Goal: Task Accomplishment & Management: Use online tool/utility

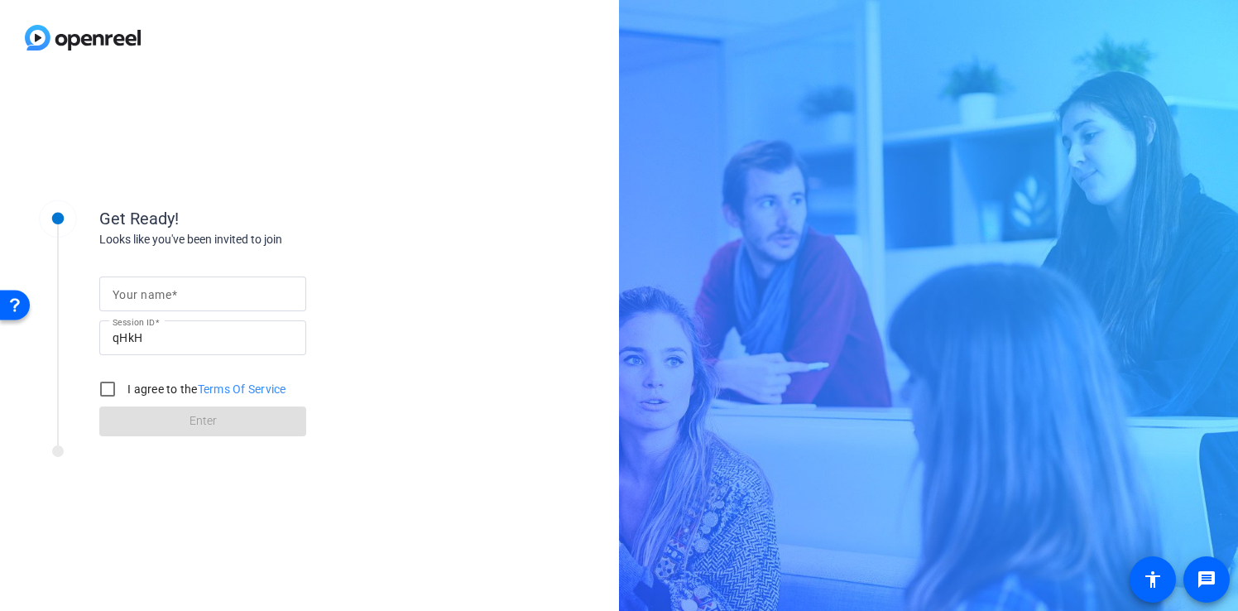
click at [204, 300] on input "Your name" at bounding box center [203, 294] width 180 height 20
type input "[PERSON_NAME]"
click at [117, 386] on input "I agree to the Terms Of Service" at bounding box center [107, 388] width 33 height 33
checkbox input "true"
click at [199, 425] on span "Enter" at bounding box center [203, 420] width 27 height 17
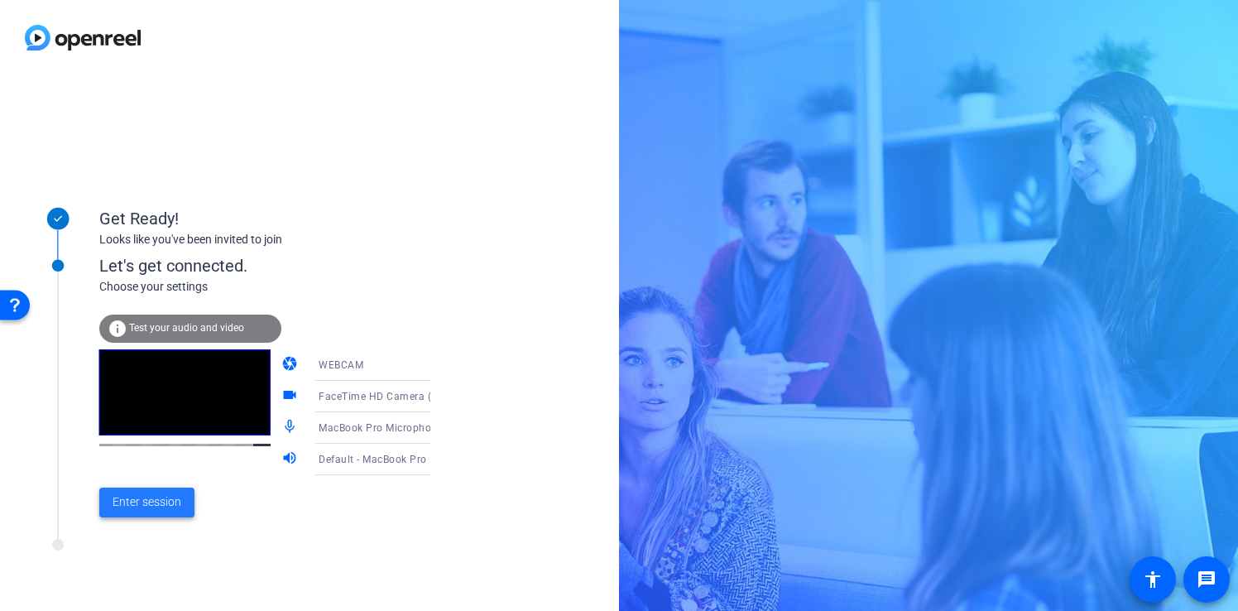
click at [143, 498] on span "Enter session" at bounding box center [147, 501] width 69 height 17
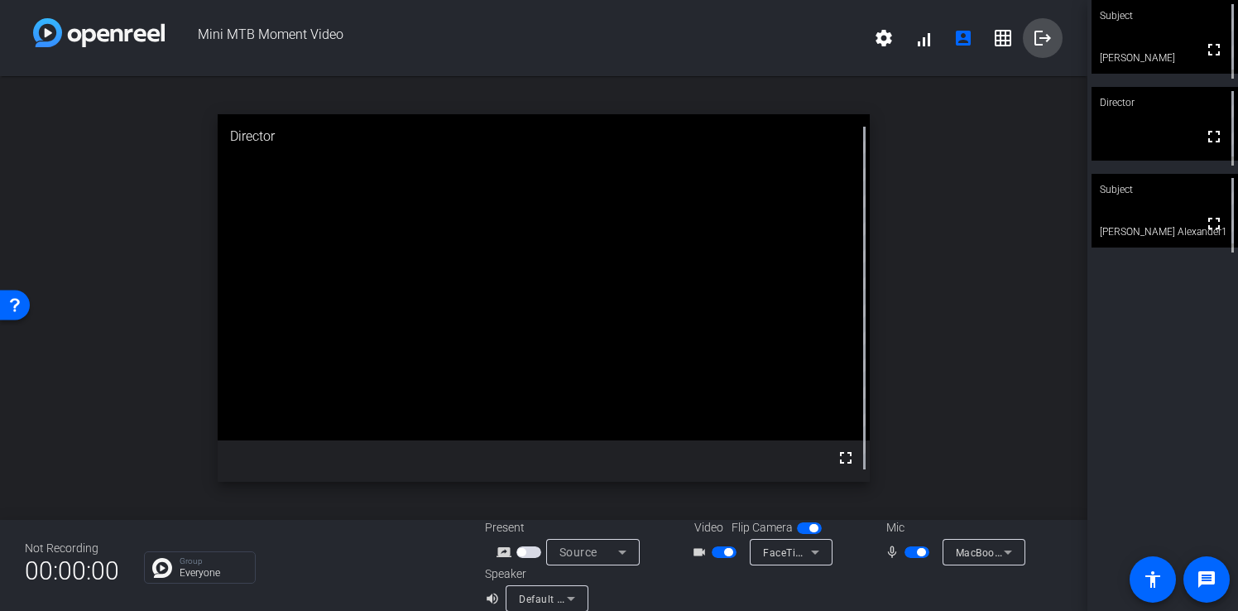
click at [1049, 37] on mat-icon "logout" at bounding box center [1043, 38] width 20 height 20
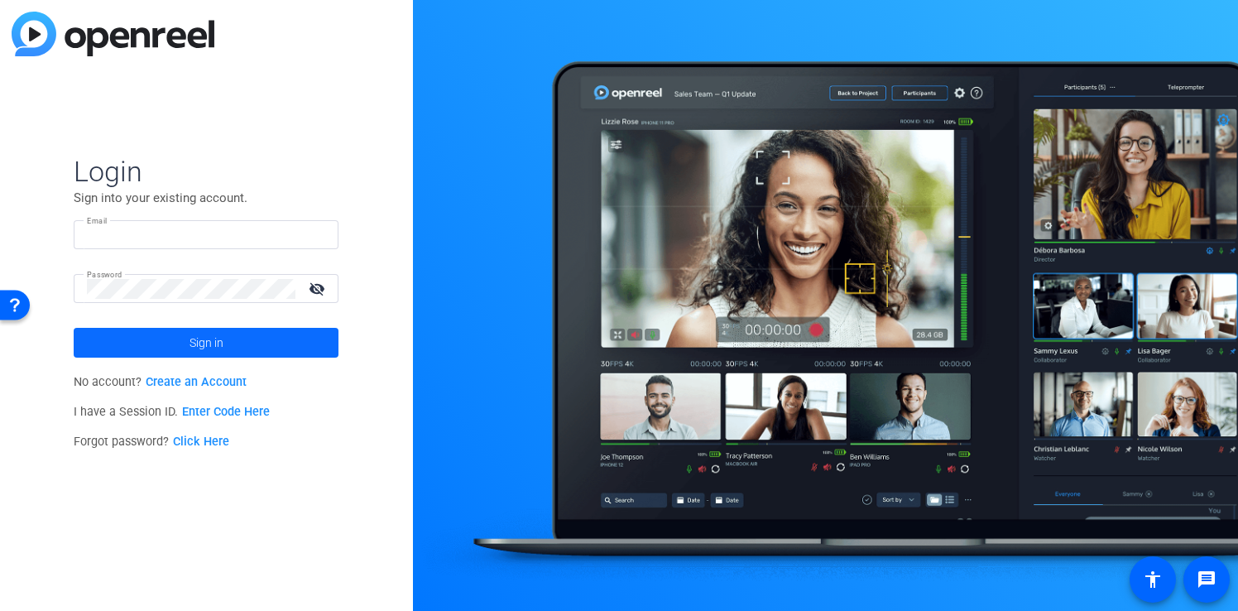
type input "brtaylor@foundationmedicine.com"
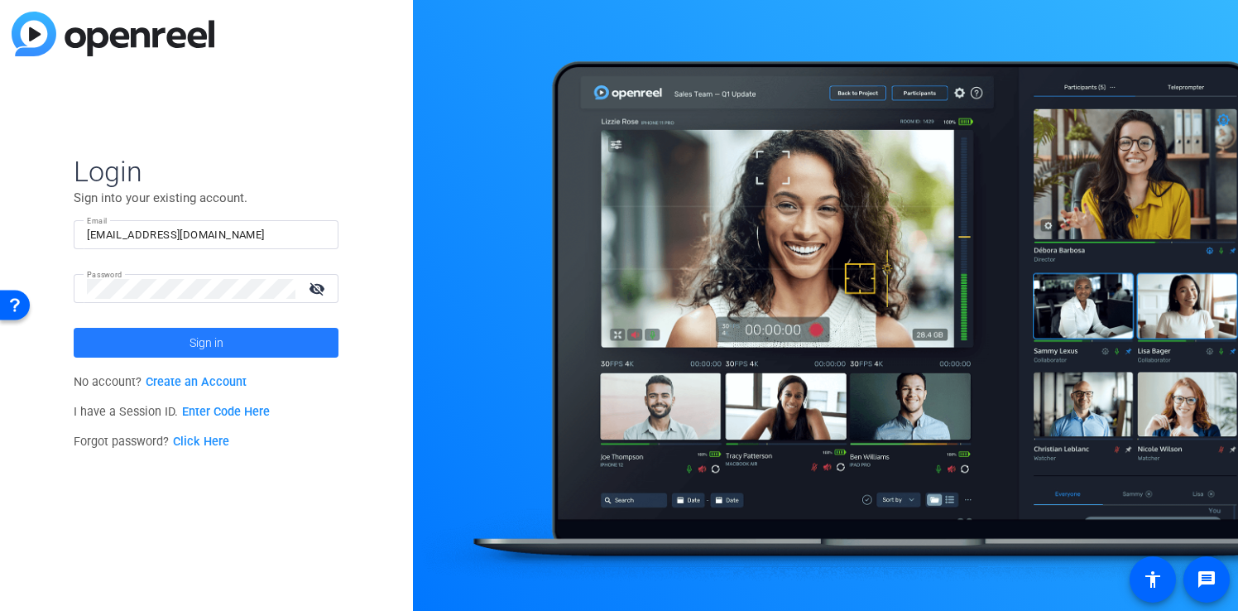
click at [216, 344] on span "Sign in" at bounding box center [207, 342] width 34 height 41
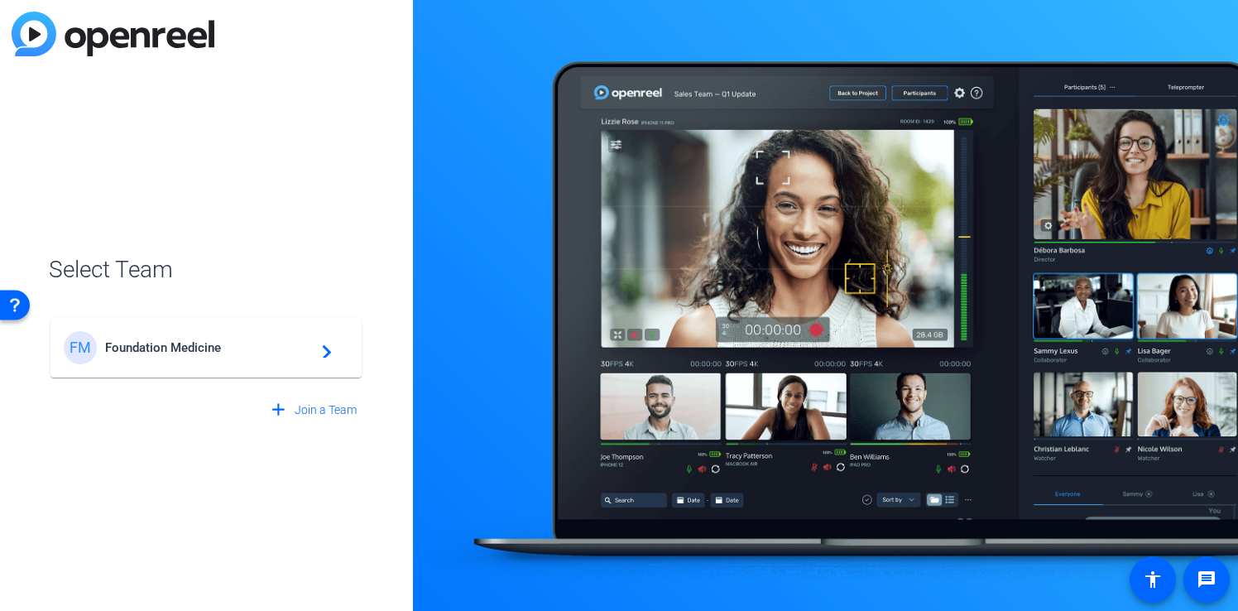
click at [216, 344] on span "Foundation Medicine" at bounding box center [208, 347] width 207 height 15
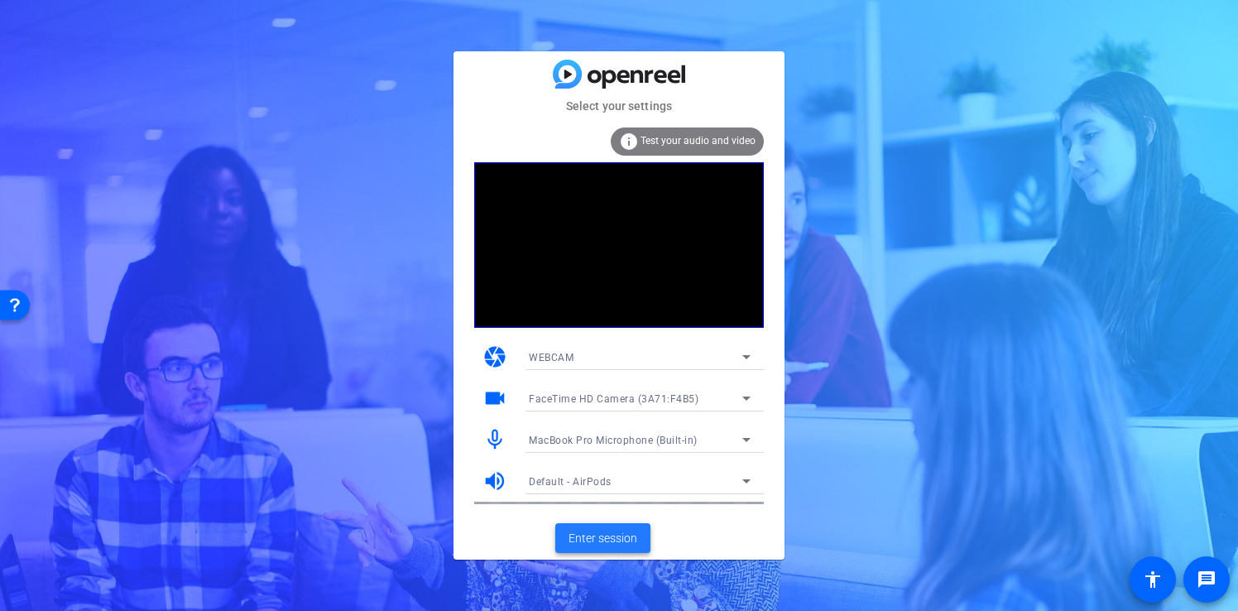
click at [608, 534] on span "Enter session" at bounding box center [603, 538] width 69 height 17
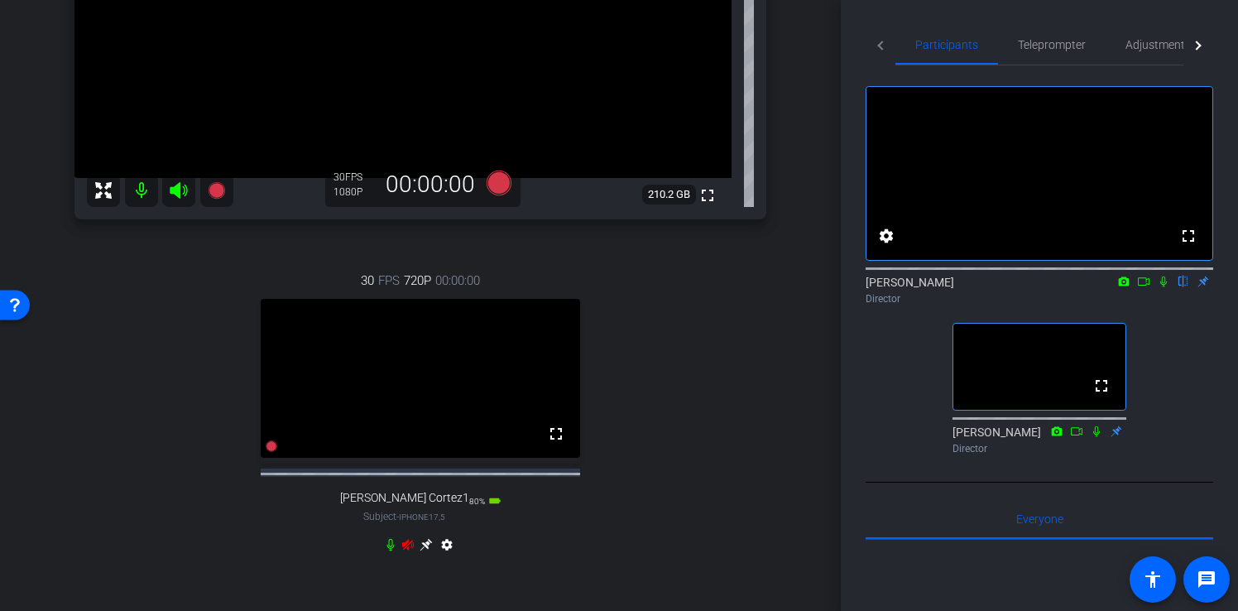
scroll to position [343, 0]
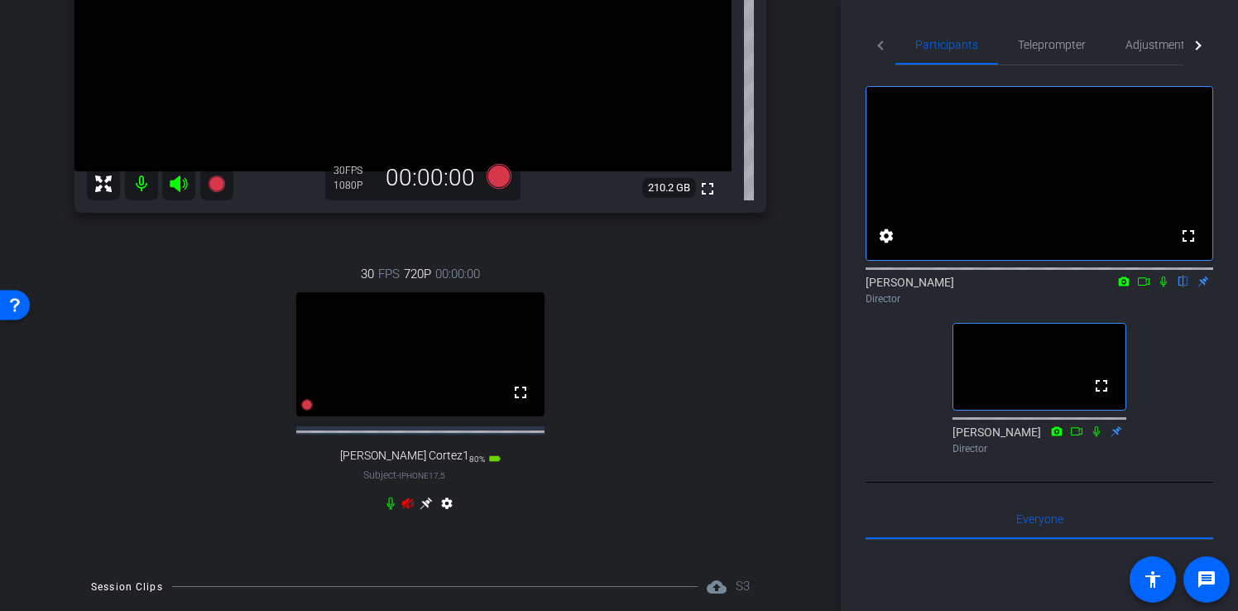
click at [406, 508] on icon at bounding box center [408, 502] width 12 height 11
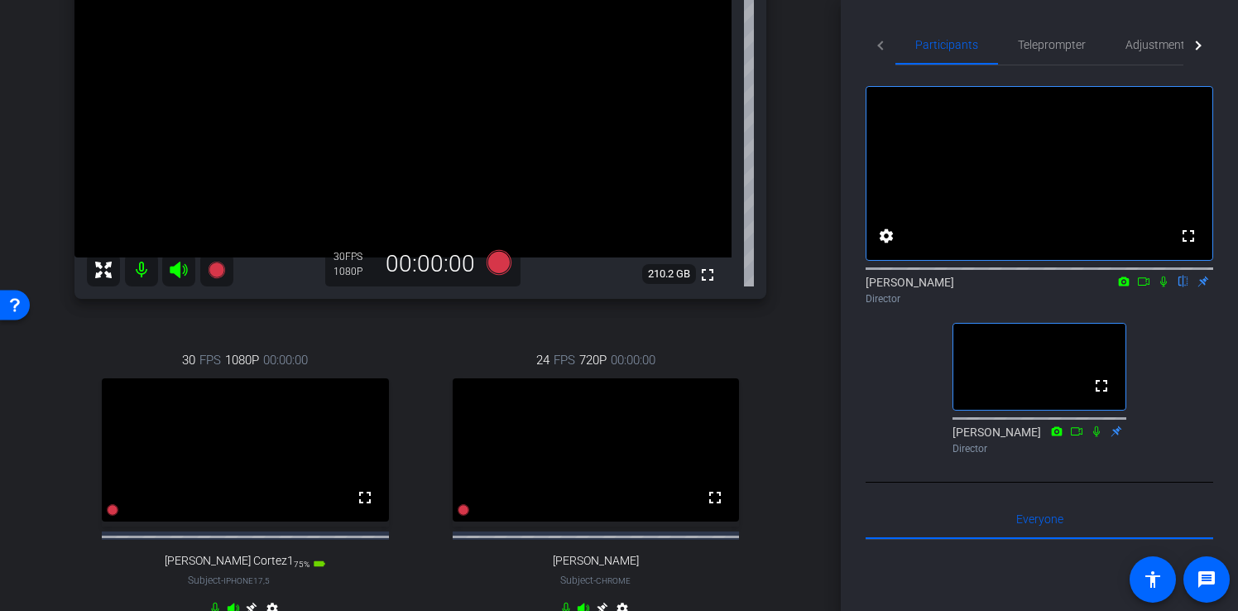
scroll to position [258, 0]
click at [1164, 287] on icon at bounding box center [1163, 282] width 13 height 12
click at [1146, 286] on icon at bounding box center [1144, 281] width 12 height 8
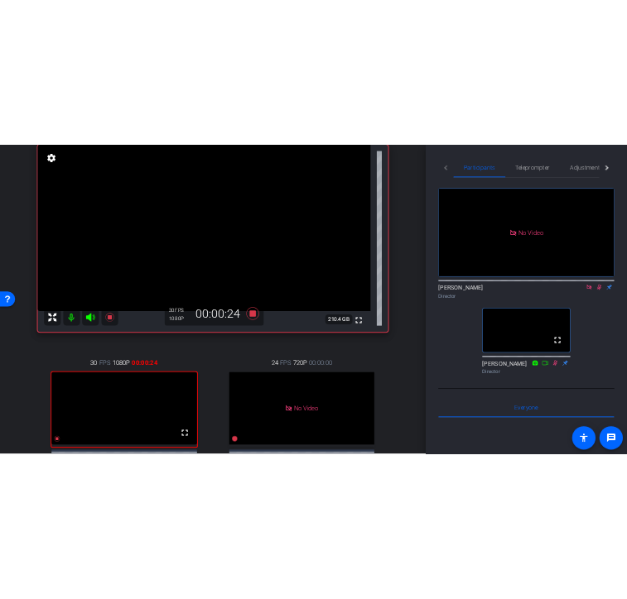
scroll to position [175, 0]
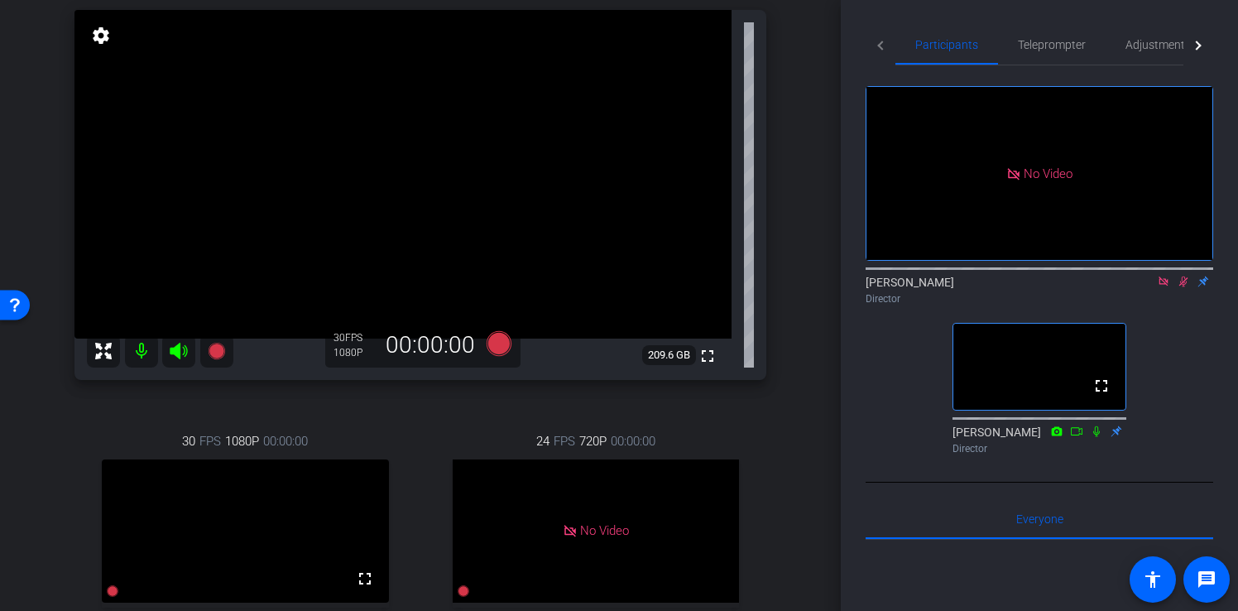
click at [1160, 286] on icon at bounding box center [1163, 280] width 9 height 9
click at [1162, 287] on icon at bounding box center [1164, 281] width 9 height 11
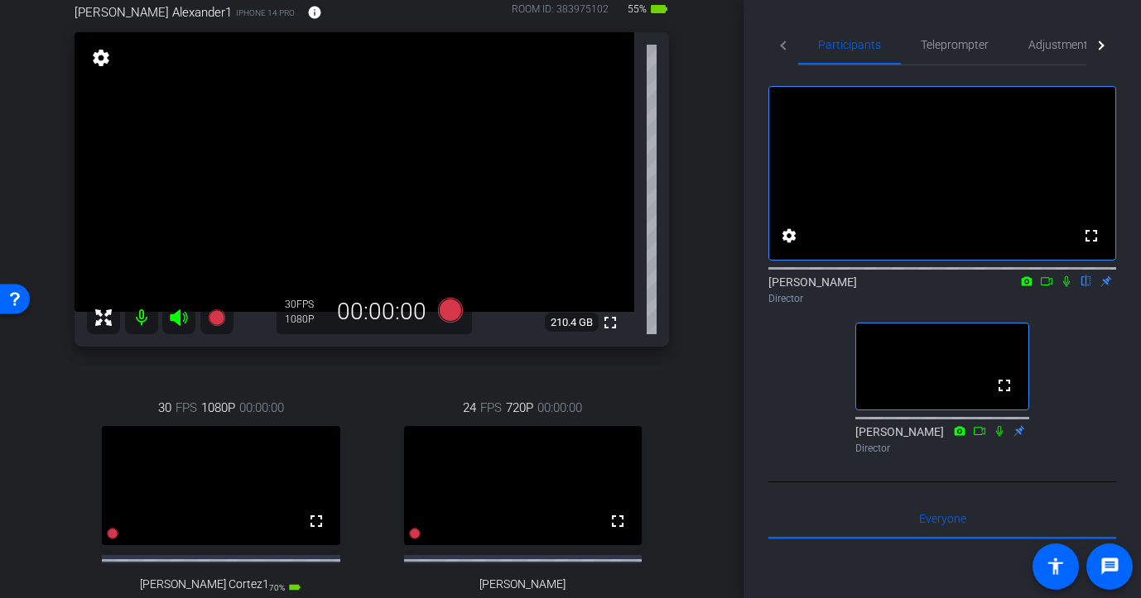
scroll to position [155, 0]
click at [1072, 287] on icon at bounding box center [1066, 282] width 13 height 12
click at [1068, 287] on icon at bounding box center [1066, 281] width 9 height 11
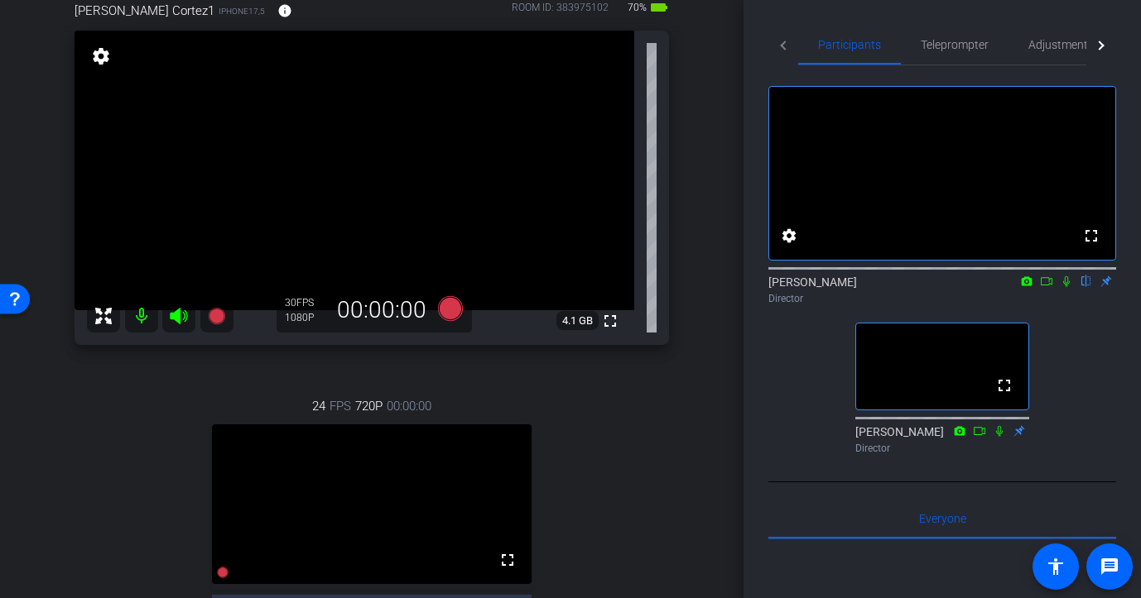
click at [1069, 287] on icon at bounding box center [1066, 282] width 13 height 12
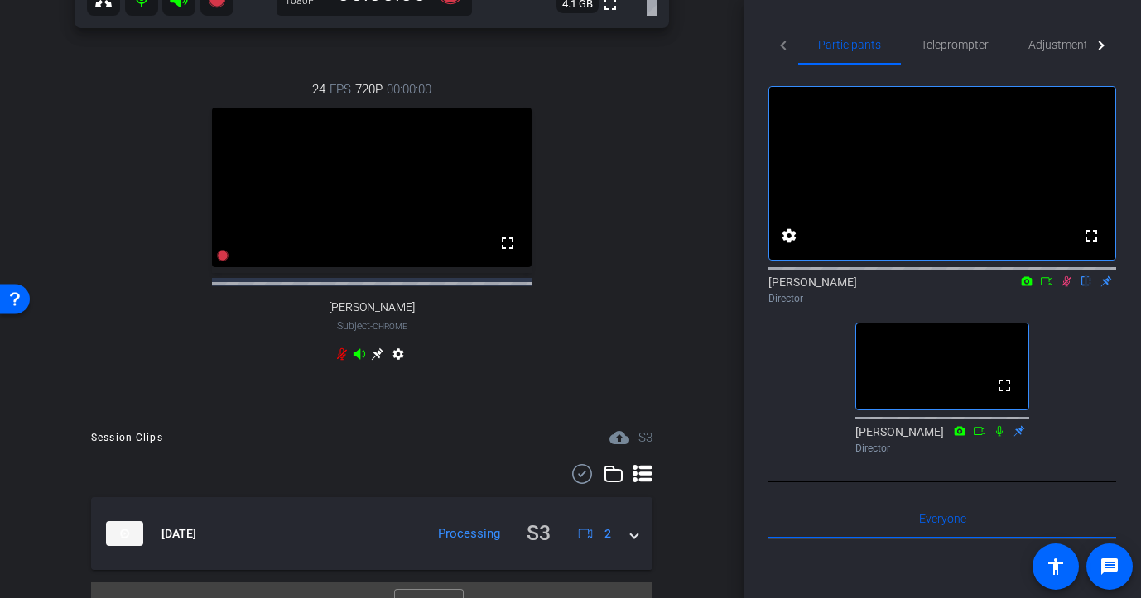
scroll to position [518, 0]
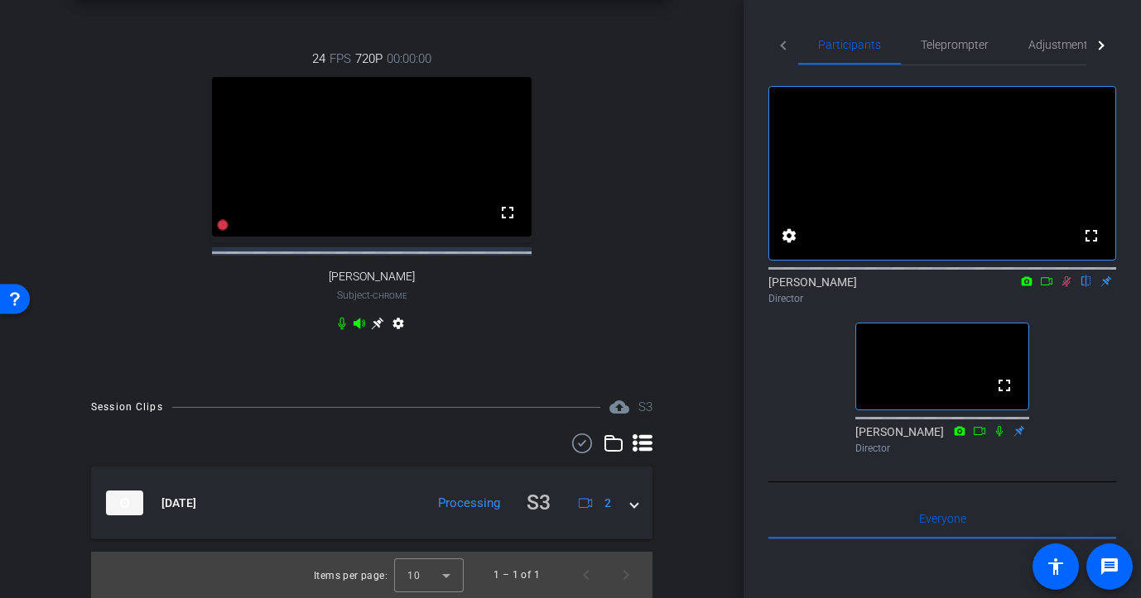
click at [1067, 287] on icon at bounding box center [1066, 281] width 9 height 11
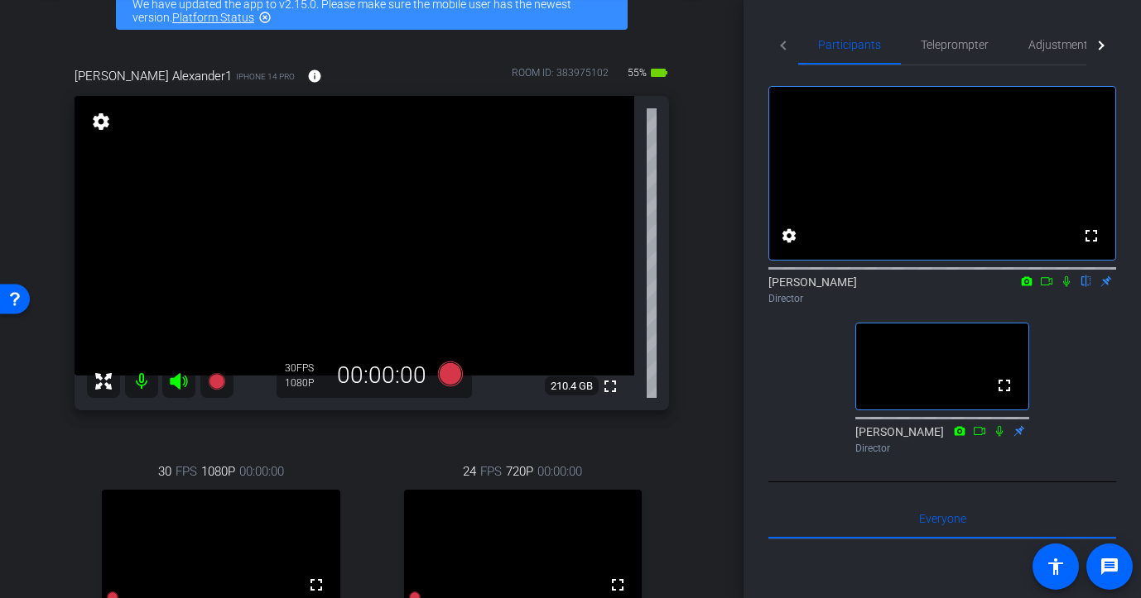
scroll to position [98, 0]
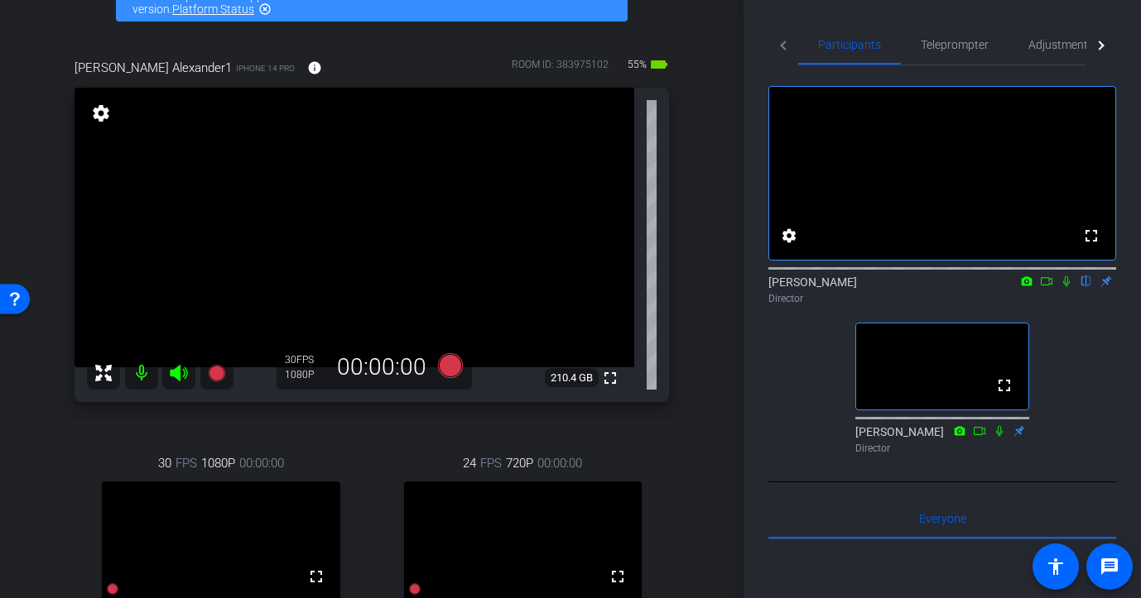
click at [1067, 287] on icon at bounding box center [1066, 282] width 13 height 12
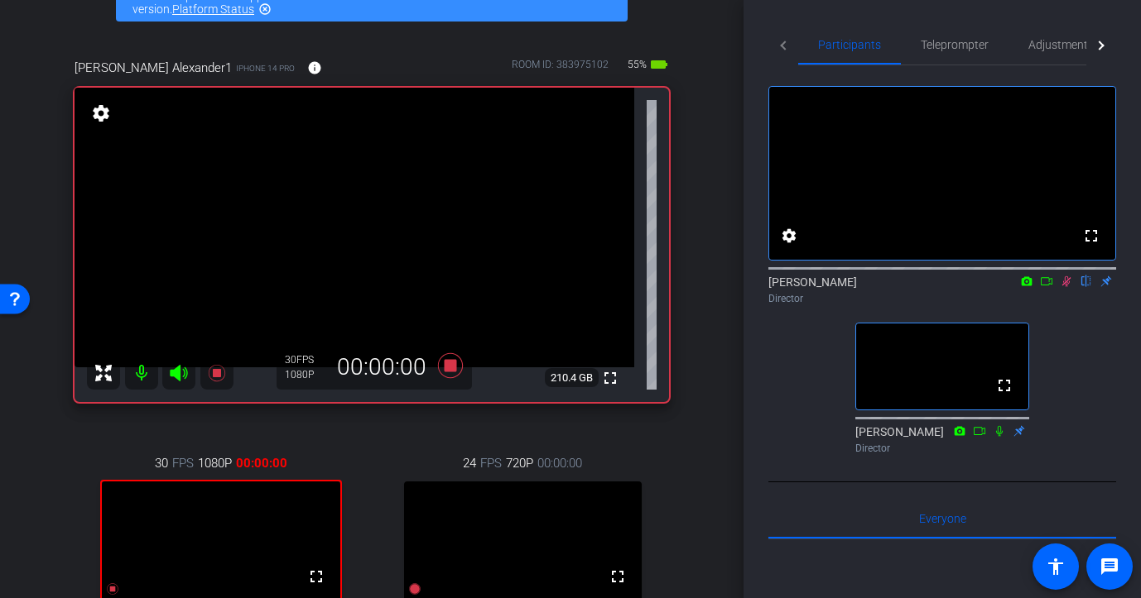
click at [1045, 287] on icon at bounding box center [1046, 282] width 13 height 12
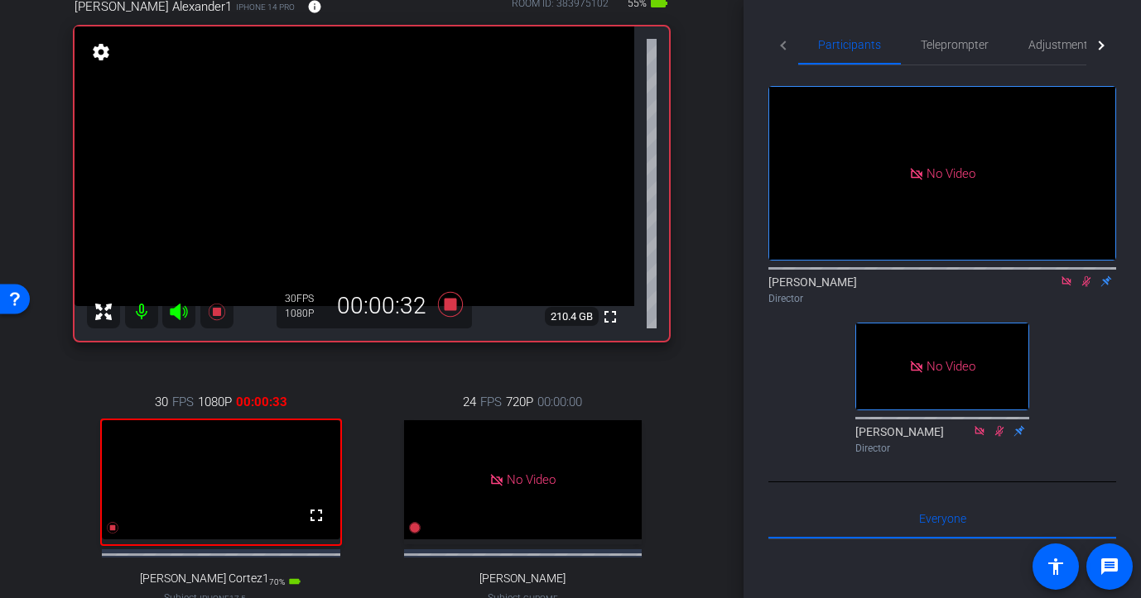
scroll to position [160, 0]
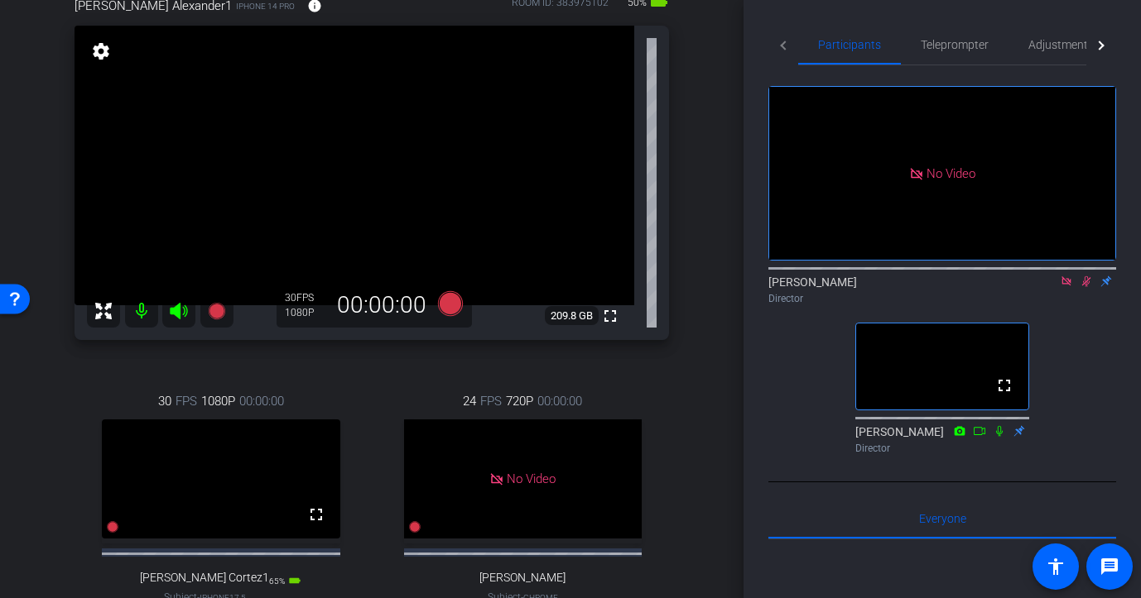
click at [1084, 287] on icon at bounding box center [1086, 281] width 9 height 11
click at [1068, 286] on icon at bounding box center [1065, 280] width 9 height 9
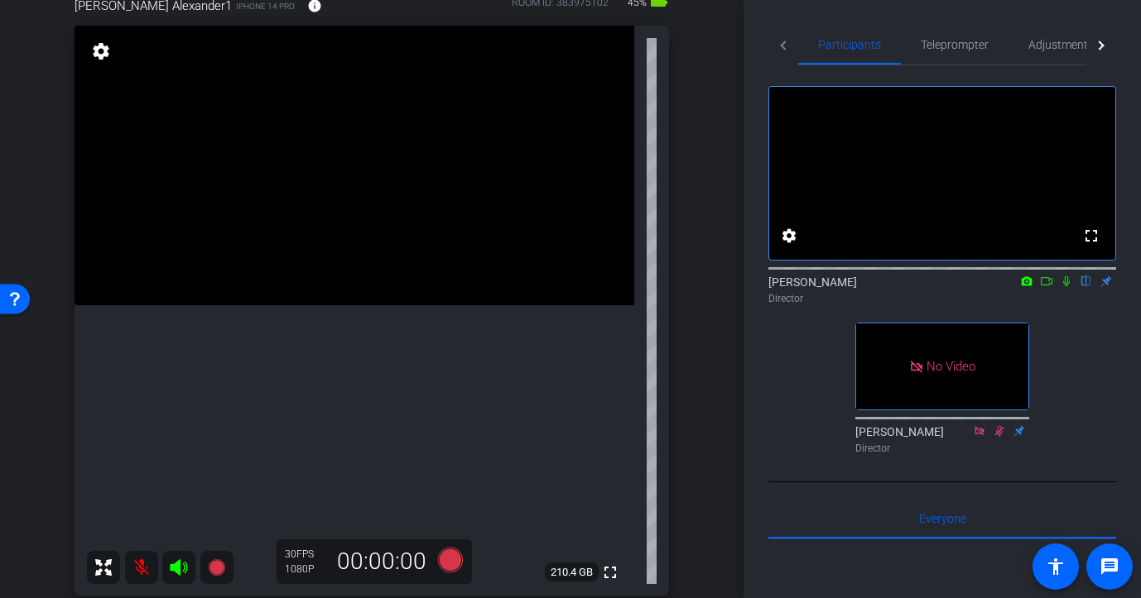
click at [1060, 287] on icon at bounding box center [1066, 282] width 13 height 12
click at [1051, 286] on icon at bounding box center [1046, 281] width 12 height 8
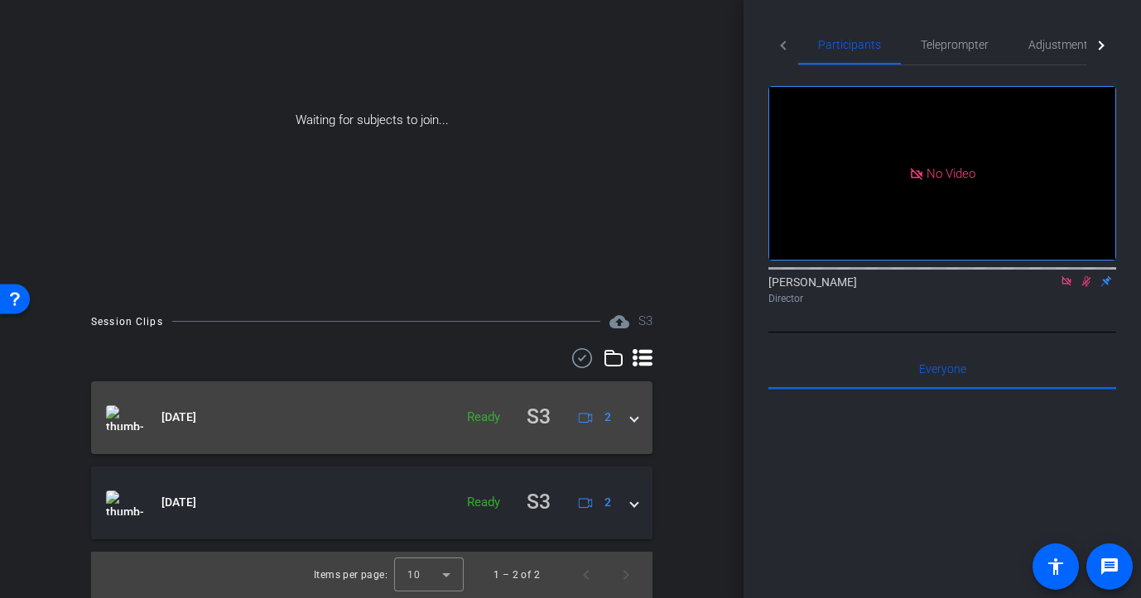
scroll to position [0, 0]
